Goal: Task Accomplishment & Management: Manage account settings

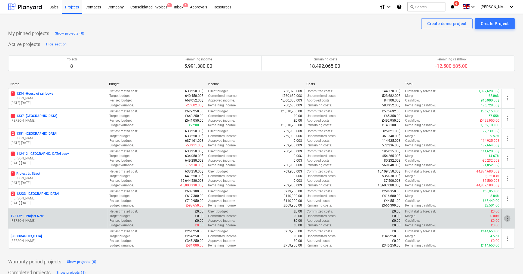
click at [507, 217] on span "more_vert" at bounding box center [507, 218] width 7 height 7
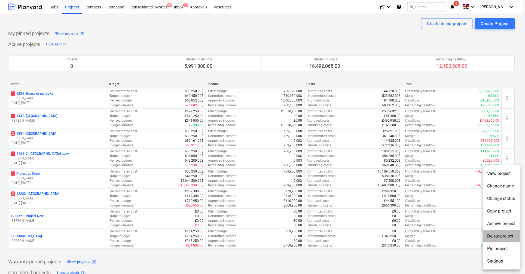
click at [497, 233] on li "Delete project" at bounding box center [501, 236] width 37 height 13
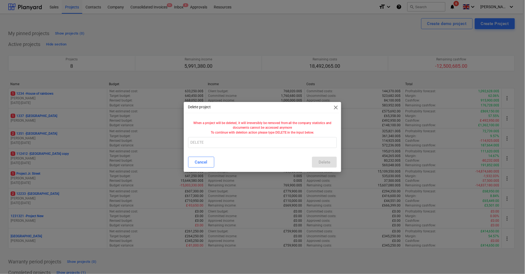
click at [249, 151] on div "When a project will be deleted, it will irreversibly be removed from all the co…" at bounding box center [262, 135] width 157 height 33
click at [249, 147] on input "text" at bounding box center [262, 142] width 149 height 11
type input "DELETE"
click at [321, 159] on div "Delete" at bounding box center [324, 162] width 12 height 7
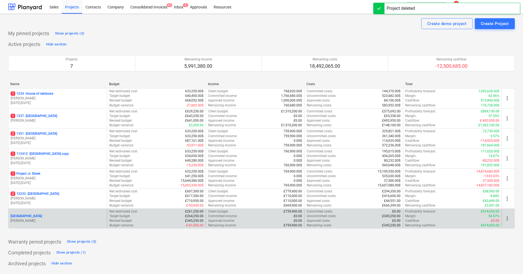
click at [508, 219] on span "more_vert" at bounding box center [507, 218] width 7 height 7
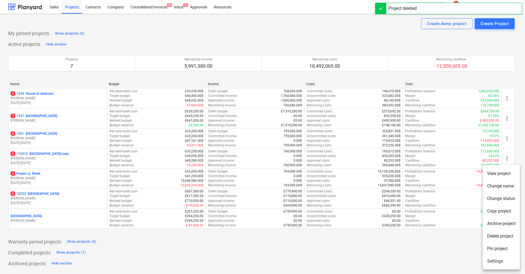
click at [491, 238] on li "Delete project" at bounding box center [501, 236] width 37 height 13
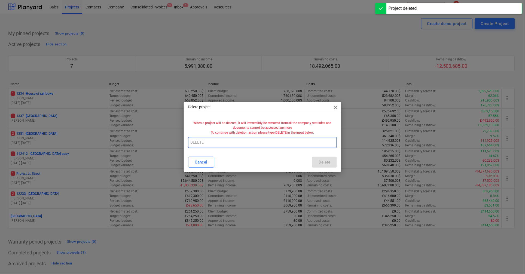
click at [268, 137] on input "text" at bounding box center [262, 142] width 149 height 11
type input "DELETE"
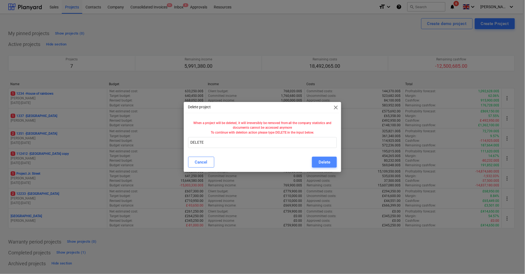
click at [321, 163] on div "Delete" at bounding box center [324, 162] width 12 height 7
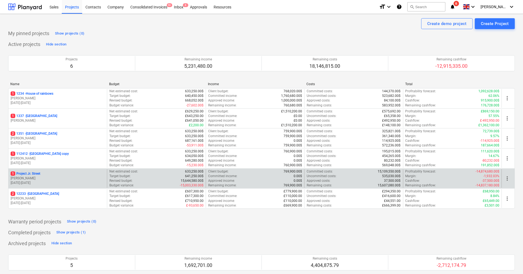
click at [506, 180] on span "more_vert" at bounding box center [507, 178] width 7 height 7
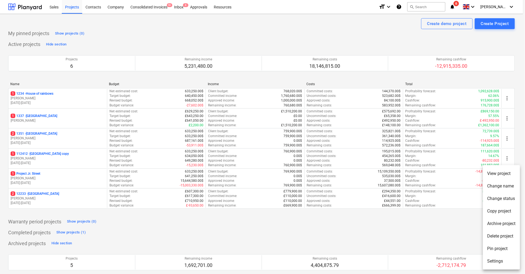
click at [497, 235] on li "Delete project" at bounding box center [501, 236] width 37 height 13
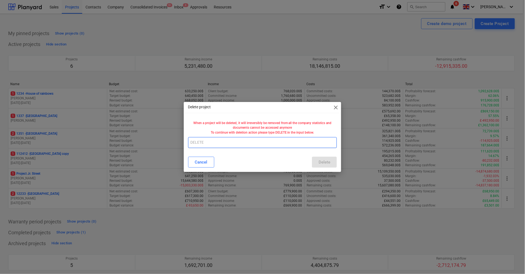
click at [213, 139] on input "text" at bounding box center [262, 142] width 149 height 11
type input "DELETE"
click at [317, 158] on button "Delete" at bounding box center [324, 162] width 25 height 11
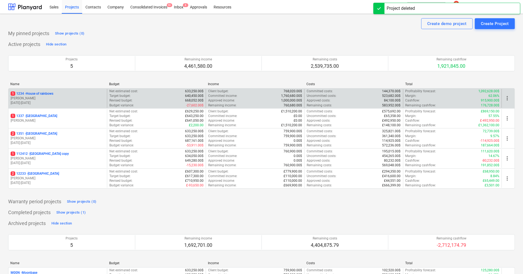
click at [79, 98] on p "[PERSON_NAME]" at bounding box center [58, 98] width 94 height 5
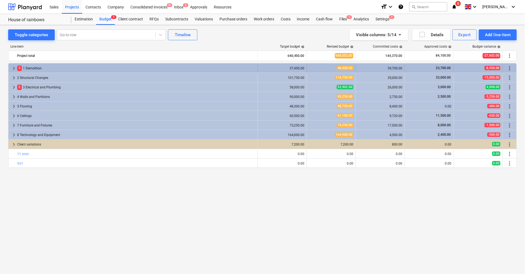
click at [11, 71] on span "keyboard_arrow_right" at bounding box center [14, 68] width 7 height 7
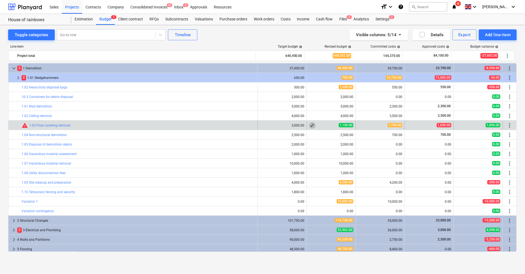
click at [310, 125] on span "edit" at bounding box center [312, 125] width 4 height 4
type textarea "x"
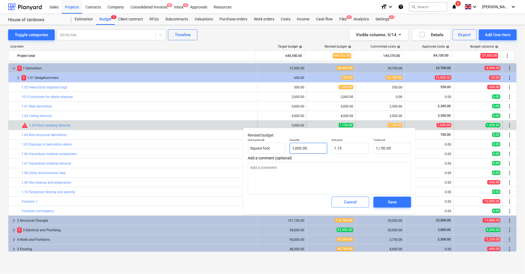
type input "1000"
click at [310, 148] on input "1000" at bounding box center [309, 148] width 38 height 11
type textarea "x"
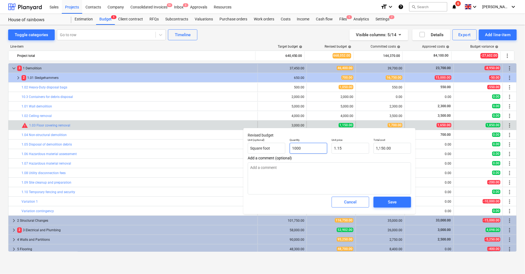
type input "3"
type input "3.45"
type input "3"
type textarea "x"
type input "3.00"
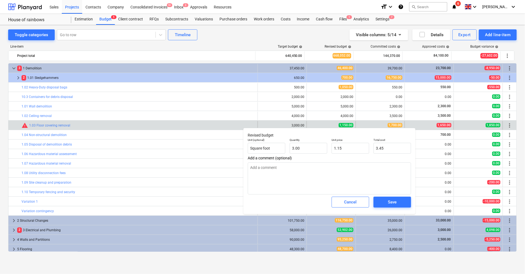
click at [349, 156] on span "Add a comment (optional)" at bounding box center [329, 158] width 163 height 4
click at [349, 150] on input "1.15" at bounding box center [350, 148] width 38 height 11
type textarea "x"
type input "3"
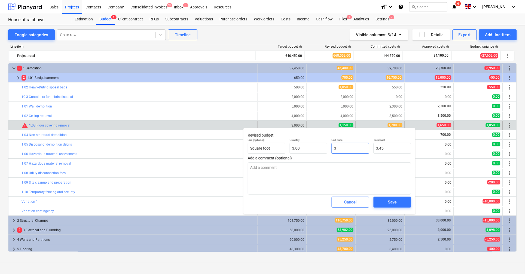
type input "9.00"
type textarea "x"
type input "30"
type input "90.00"
type textarea "x"
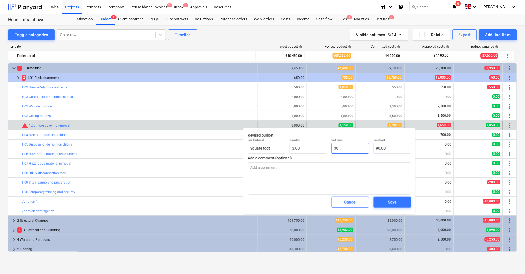
type input "300"
type input "900.00"
type textarea "x"
type input "3000"
type input "9,000.00"
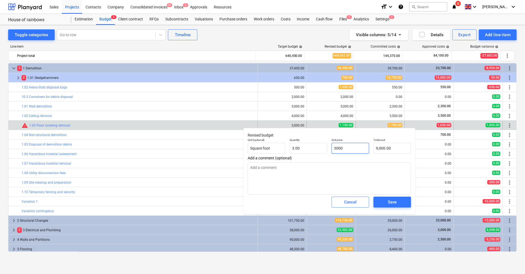
type textarea "x"
type input "30000"
type input "90,000.00"
type textarea "x"
type input "3000"
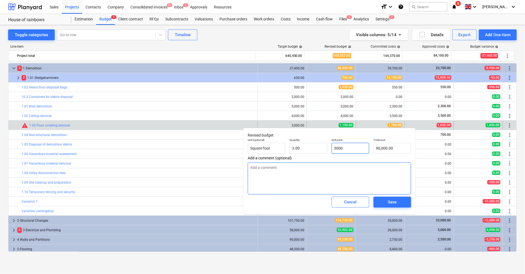
type input "9,000.00"
type textarea "x"
type input "300"
type input "900.00"
type textarea "x"
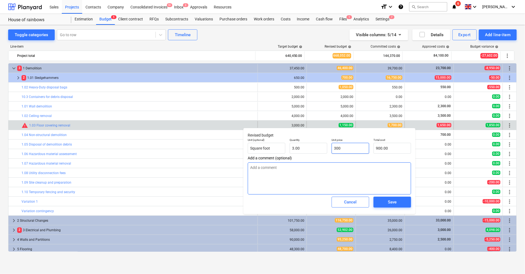
type input "30"
type input "90.00"
type textarea "x"
type input "3"
type input "9.00"
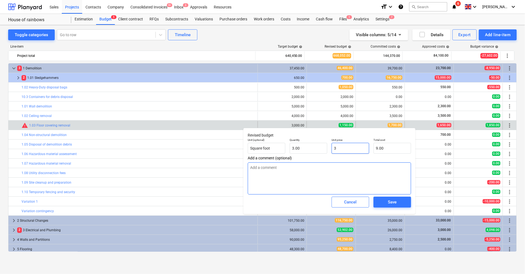
type textarea "x"
type input "0.00"
type textarea "x"
type input "2"
type input "6.00"
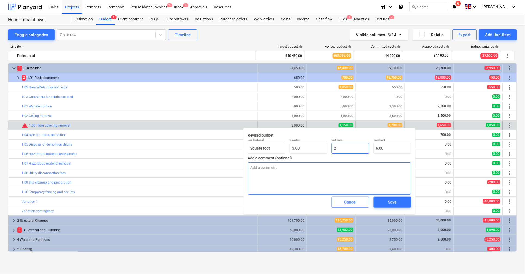
type textarea "x"
type input "20"
type input "60.00"
type textarea "x"
type input "200"
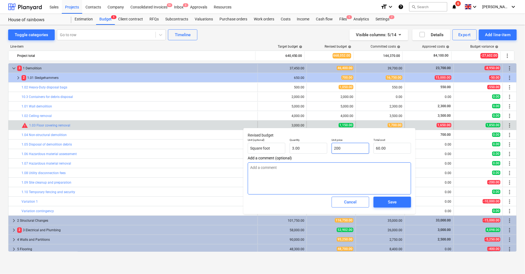
type input "600.00"
type textarea "x"
type input "2000"
type input "6,000.00"
type textarea "x"
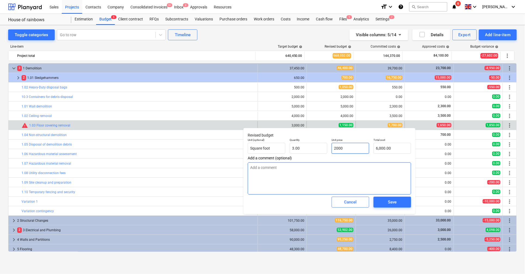
type input "200"
type input "600.00"
type textarea "x"
type input "20"
type input "60.00"
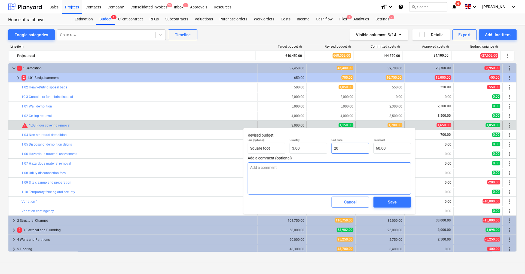
type textarea "x"
type input "2"
type input "6.00"
type textarea "x"
type input "0.00"
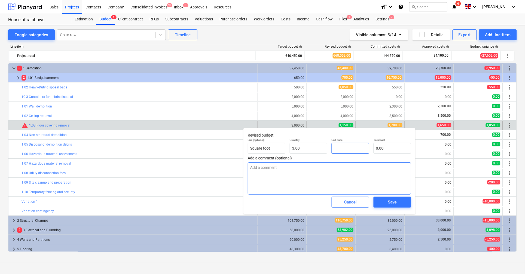
type textarea "x"
type input "2"
type input "6.00"
type textarea "x"
type input "20"
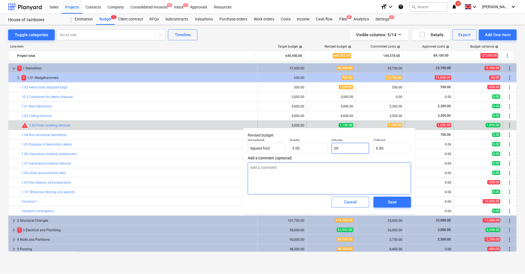
type input "60.00"
type textarea "x"
type input "200"
type input "600.00"
type textarea "x"
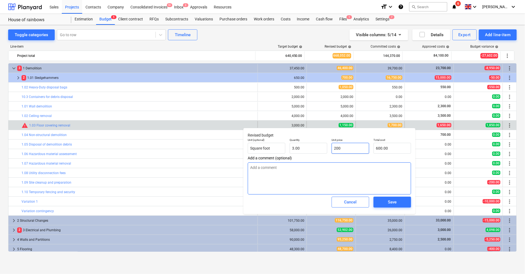
type input "2000"
type input "6,000.00"
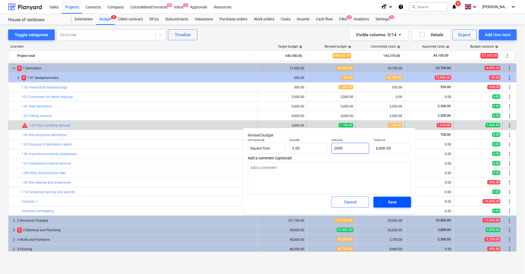
type textarea "x"
type input "200"
type input "600.00"
type textarea "x"
type input "20"
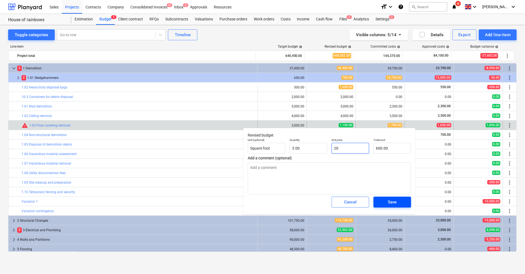
type input "60.00"
type textarea "x"
type input "2"
type input "6.00"
type textarea "x"
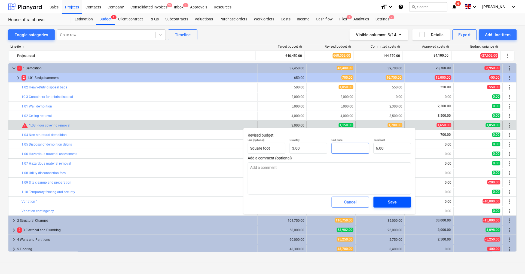
type input "0.00"
type textarea "x"
type input "1"
type input "3.00"
type textarea "x"
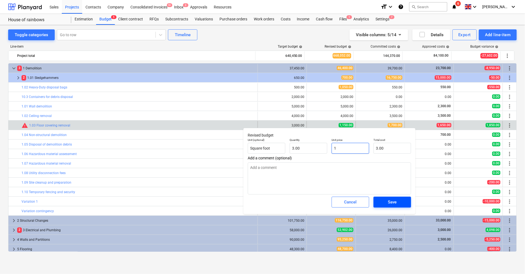
type input "10"
type input "30.00"
type textarea "x"
type input "100"
type input "300.00"
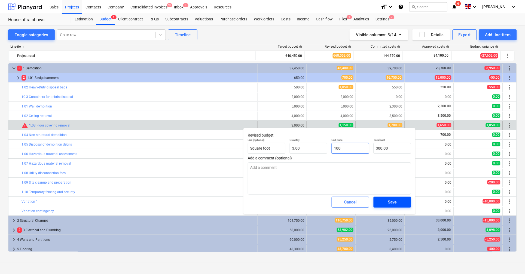
type textarea "x"
type input "1000"
type input "3,000.00"
type input "1000"
type textarea "x"
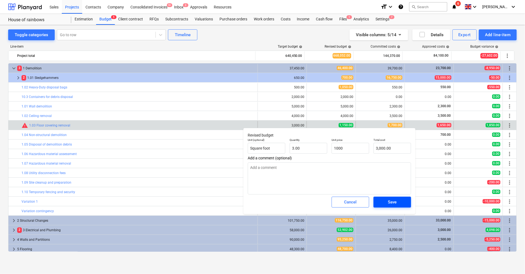
type input "1,000.00"
click at [400, 202] on span "Save" at bounding box center [392, 202] width 24 height 7
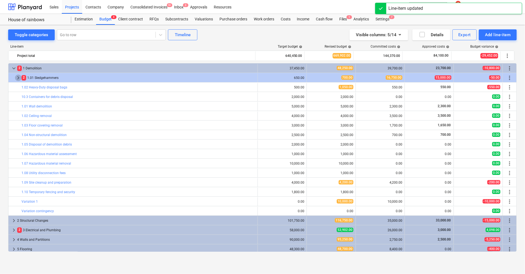
drag, startPoint x: 14, startPoint y: 79, endPoint x: 19, endPoint y: 78, distance: 4.4
click at [19, 78] on span "keyboard_arrow_right" at bounding box center [18, 78] width 7 height 7
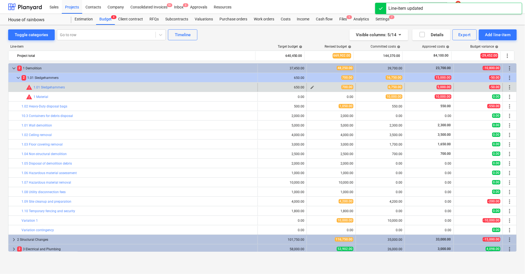
click at [310, 88] on span "edit" at bounding box center [312, 87] width 4 height 4
type textarea "x"
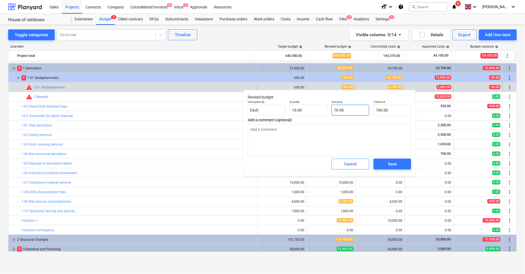
type input "70"
click at [337, 110] on input "70" at bounding box center [350, 110] width 38 height 11
click at [358, 167] on span "Cancel" at bounding box center [350, 164] width 24 height 7
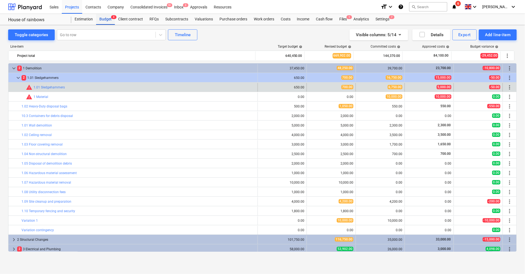
click at [105, 18] on div "Budget 4" at bounding box center [105, 19] width 19 height 11
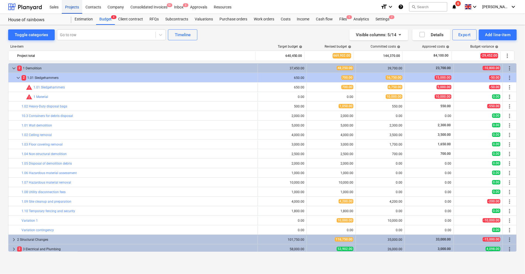
click at [68, 7] on div "Projects" at bounding box center [72, 7] width 20 height 14
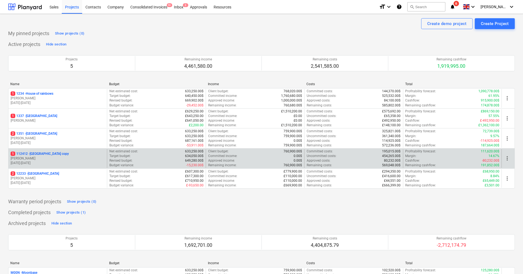
click at [94, 151] on div "1 112412 - South Street copy [PERSON_NAME] [DATE] - [DATE]" at bounding box center [57, 158] width 99 height 19
click at [78, 155] on div "1 112412 - [GEOGRAPHIC_DATA] copy" at bounding box center [58, 154] width 94 height 5
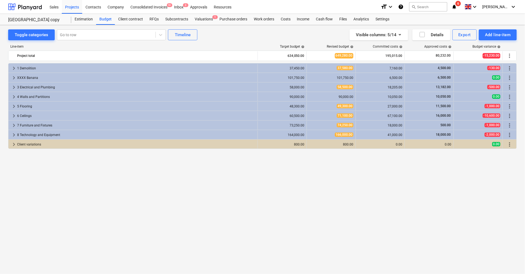
click at [202, 25] on div "Toggle categories Go to row Timeline Visible columns : 5/14 Details Export Add …" at bounding box center [262, 144] width 525 height 238
click at [202, 20] on div "Valuations 1" at bounding box center [203, 19] width 25 height 11
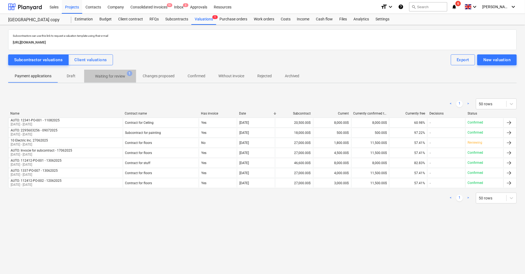
click at [106, 78] on p "Waiting for review" at bounding box center [110, 76] width 30 height 6
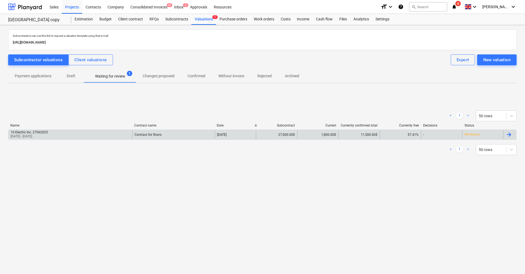
click at [83, 132] on div "10 Electric Inc. 27062025 [DATE] - [DATE]" at bounding box center [70, 134] width 124 height 9
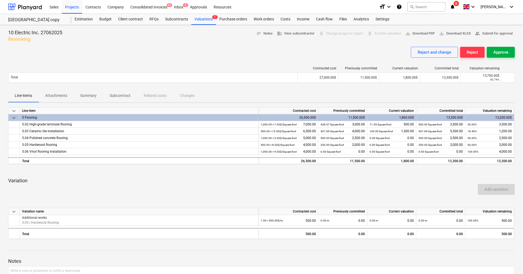
click at [493, 51] on button "Approve" at bounding box center [501, 52] width 28 height 11
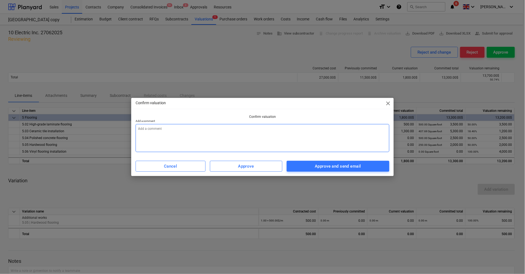
click at [344, 138] on textarea at bounding box center [263, 138] width 254 height 28
type textarea "x"
type textarea "d"
type textarea "x"
type textarea "df"
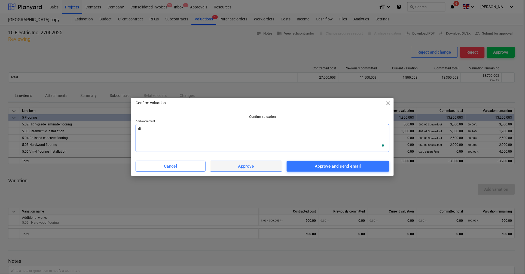
type textarea "x"
type textarea "dfd"
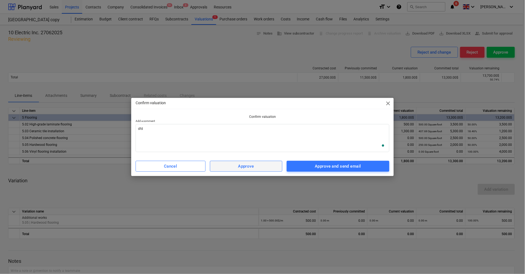
click at [251, 171] on button "Approve" at bounding box center [246, 166] width 72 height 11
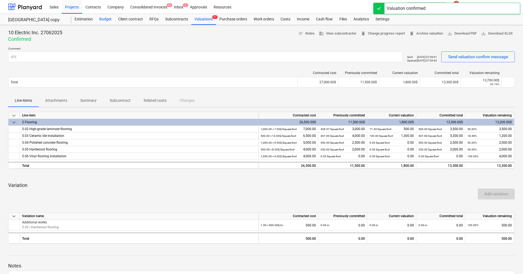
click at [105, 19] on div "Budget" at bounding box center [105, 19] width 19 height 11
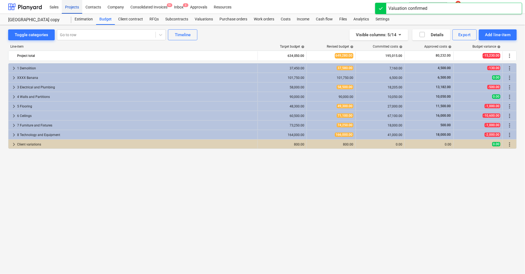
click at [81, 7] on div "Projects" at bounding box center [72, 7] width 20 height 14
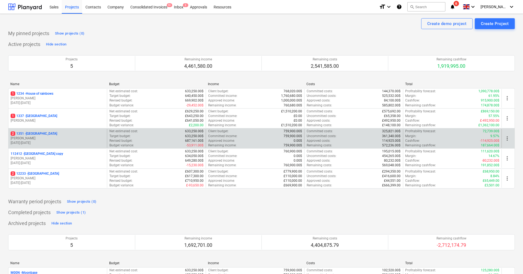
click at [51, 133] on div "2 [GEOGRAPHIC_DATA]" at bounding box center [58, 133] width 94 height 5
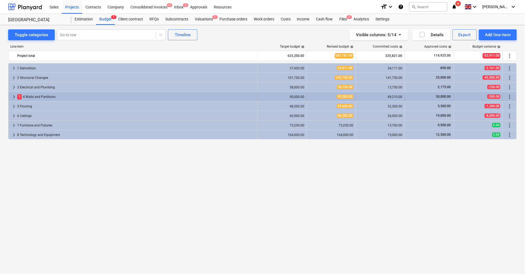
click at [9, 97] on div "keyboard_arrow_right 1 4 Walls and Partitions" at bounding box center [132, 97] width 249 height 9
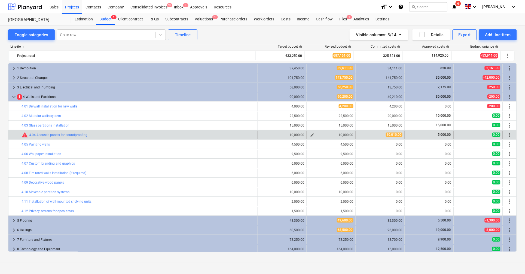
click at [310, 136] on span "edit" at bounding box center [312, 135] width 4 height 4
type textarea "x"
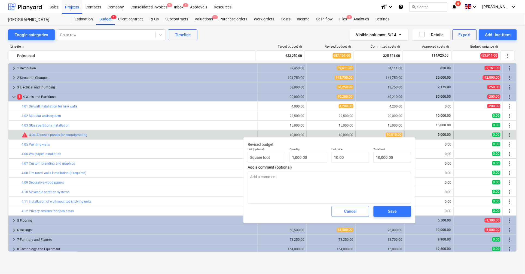
click at [350, 165] on span "Add a comment (optional)" at bounding box center [329, 167] width 163 height 4
type input "10"
click at [347, 158] on input "10" at bounding box center [350, 157] width 38 height 11
type textarea "x"
type input "10.00"
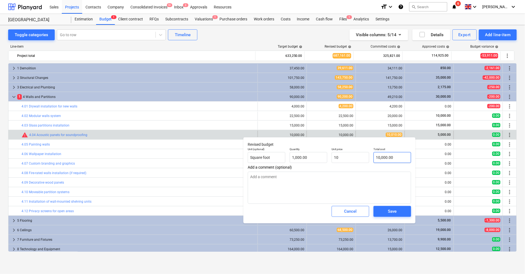
type input "10000"
click at [395, 162] on input "10000" at bounding box center [392, 157] width 38 height 11
type textarea "x"
type input "1000"
type input "1.00"
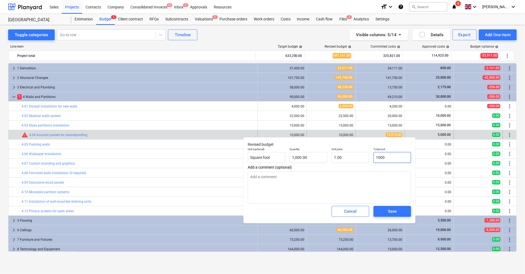
type textarea "x"
type input "100"
type input "0.10"
type textarea "x"
type input "1001"
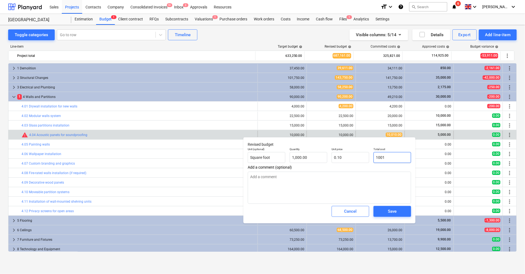
type input "1.00"
type textarea "x"
type input "10010"
type input "10.01"
type input "10010"
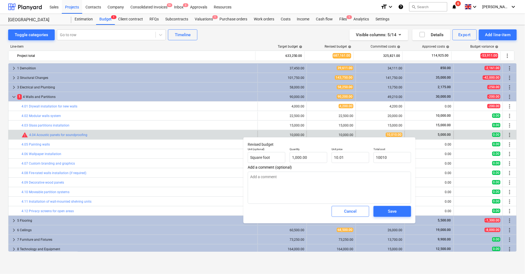
type textarea "x"
type input "10,010.00"
click at [392, 205] on div "Save" at bounding box center [392, 211] width 42 height 15
click at [391, 212] on div "Save" at bounding box center [392, 211] width 9 height 7
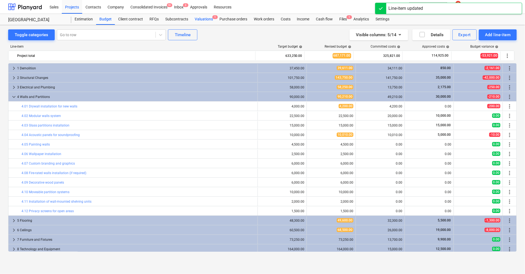
click at [200, 19] on div "Valuations 1" at bounding box center [203, 19] width 25 height 11
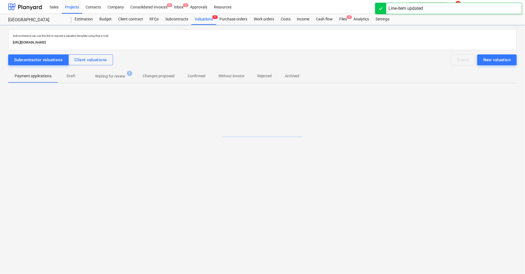
click at [121, 71] on span "Waiting for review 1" at bounding box center [110, 76] width 52 height 10
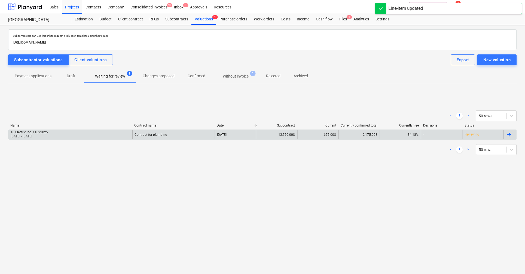
click at [90, 136] on div "10 Electric Inc. 11092025 [DATE] - [DATE]" at bounding box center [70, 134] width 124 height 9
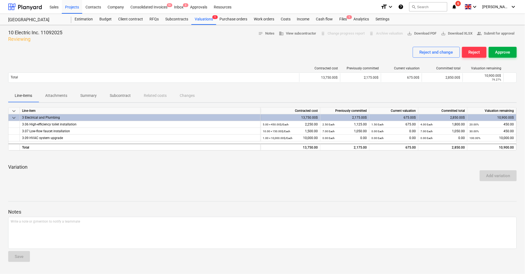
click at [505, 57] on button "Approve" at bounding box center [502, 52] width 28 height 11
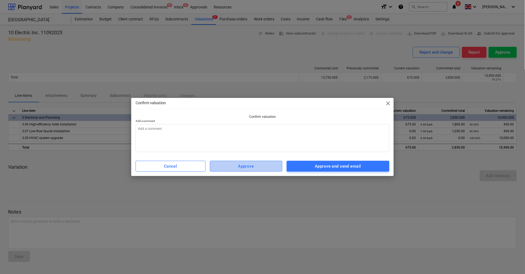
click at [257, 166] on span "Approve" at bounding box center [246, 166] width 60 height 7
type textarea "x"
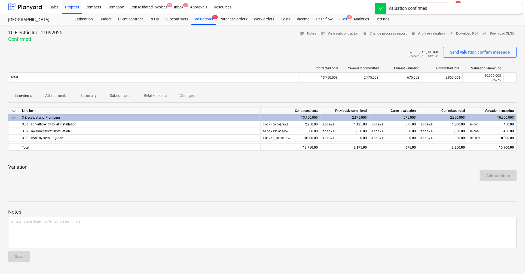
click at [343, 18] on div "Files 1" at bounding box center [343, 19] width 14 height 11
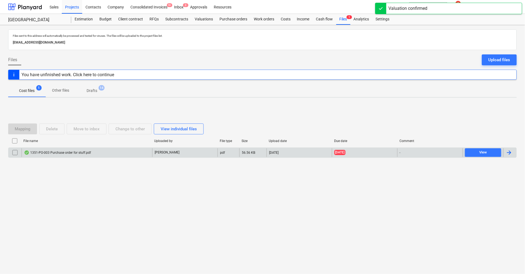
click at [15, 151] on input "checkbox" at bounding box center [15, 152] width 9 height 9
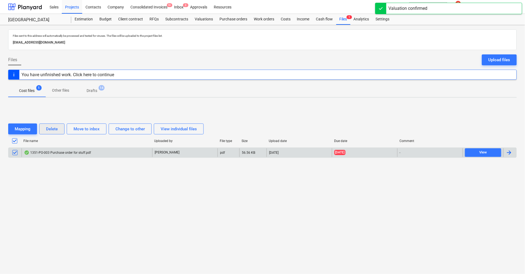
click at [40, 134] on div "Mapping Delete Move to inbox Change to other View individual files" at bounding box center [262, 128] width 508 height 15
click at [52, 129] on div "Delete" at bounding box center [52, 128] width 12 height 7
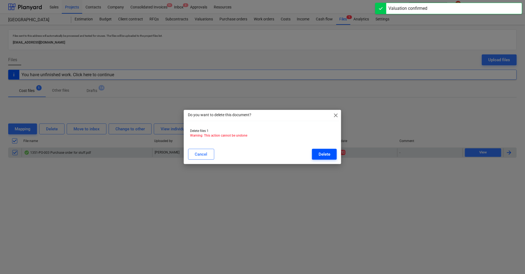
click at [323, 154] on div "Delete" at bounding box center [324, 154] width 12 height 7
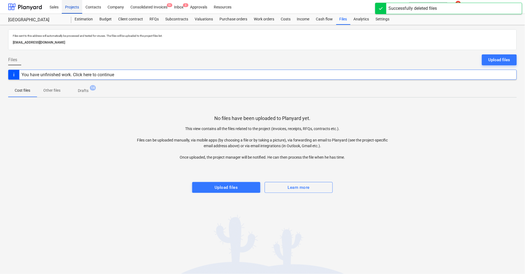
click at [75, 9] on div "Projects" at bounding box center [72, 7] width 20 height 14
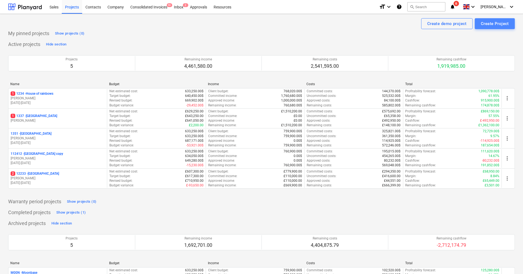
click at [496, 22] on div "Create Project" at bounding box center [495, 23] width 28 height 7
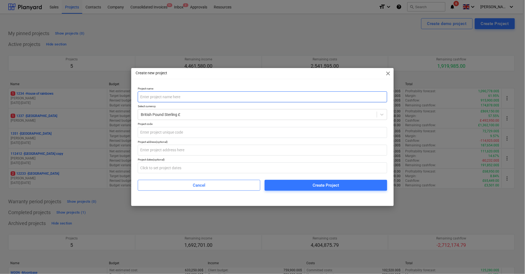
click at [233, 100] on input "text" at bounding box center [262, 96] width 249 height 11
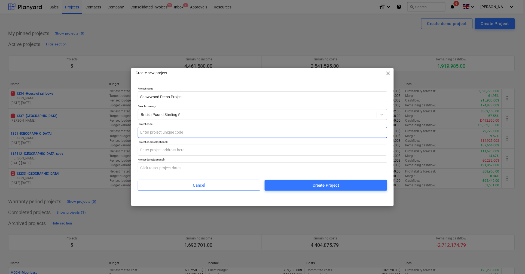
type input "Shawwood Demo Project"
click at [241, 130] on input "text" at bounding box center [262, 132] width 249 height 11
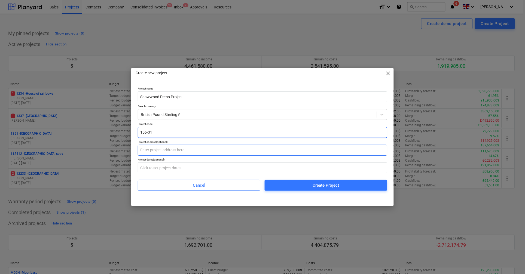
type input "156-31"
click at [177, 149] on input "text" at bounding box center [262, 150] width 249 height 11
type input "P"
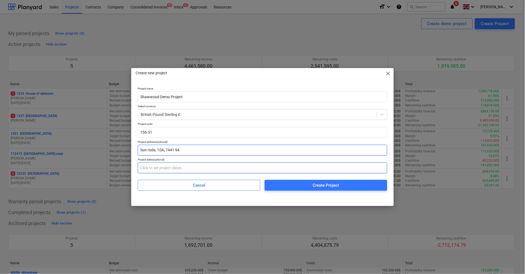
type input "Sun roda, 10A, 7441 94"
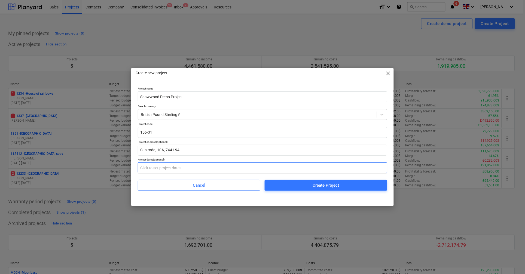
click at [229, 168] on input "text" at bounding box center [262, 167] width 249 height 11
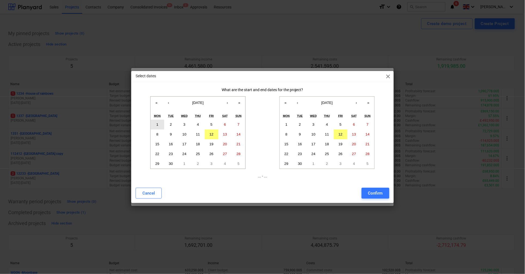
click at [158, 124] on abbr "1" at bounding box center [157, 124] width 2 height 4
click at [369, 106] on button "»" at bounding box center [368, 103] width 12 height 12
click at [354, 163] on abbr "30" at bounding box center [354, 164] width 4 height 4
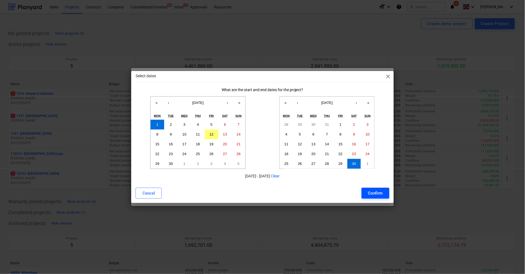
click at [377, 198] on button "Confirm" at bounding box center [375, 193] width 28 height 11
type input "[DATE] - [DATE]"
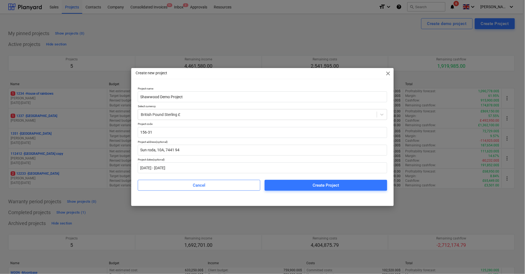
click at [300, 179] on div "Cancel Create Project" at bounding box center [262, 183] width 249 height 15
click at [298, 188] on span "Create Project" at bounding box center [325, 185] width 109 height 7
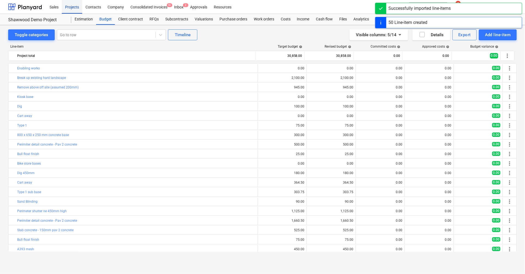
click at [77, 6] on div "Projects" at bounding box center [72, 7] width 20 height 14
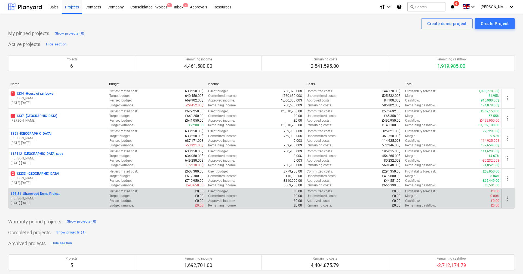
click at [509, 198] on span "more_vert" at bounding box center [507, 198] width 7 height 7
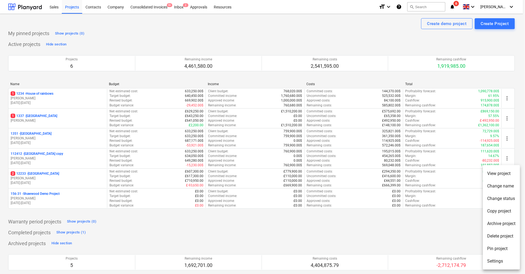
click at [497, 232] on li "Delete project" at bounding box center [501, 236] width 37 height 13
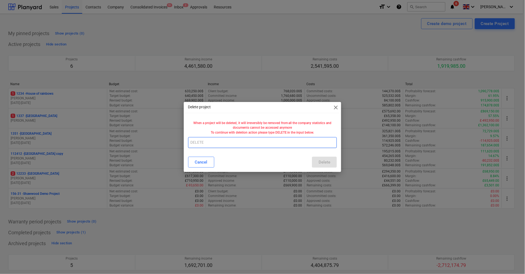
click at [305, 141] on input "text" at bounding box center [262, 142] width 149 height 11
type input "DELETE"
click at [327, 161] on div "Delete" at bounding box center [324, 162] width 12 height 7
